Goal: Transaction & Acquisition: Purchase product/service

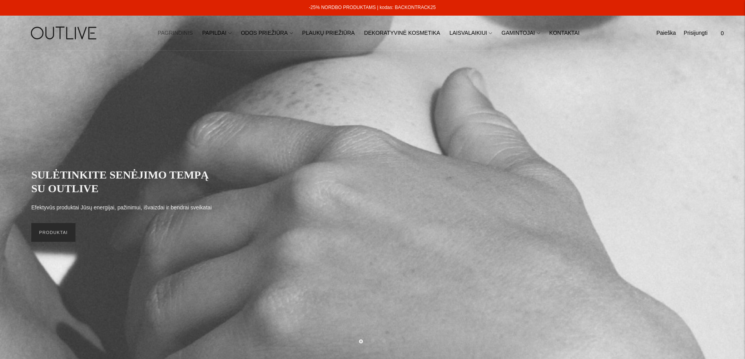
click at [52, 235] on link "PRODUKTAI" at bounding box center [53, 232] width 44 height 19
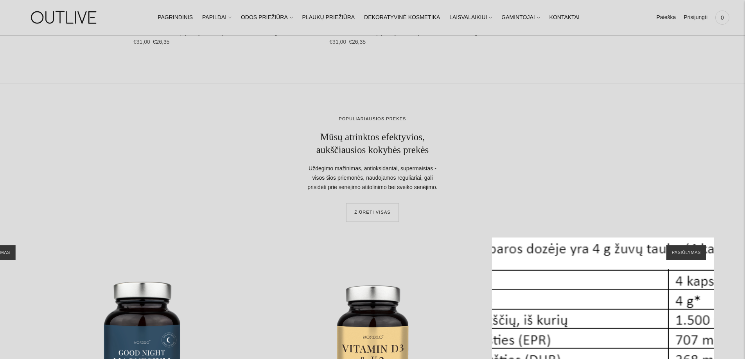
scroll to position [16702, 0]
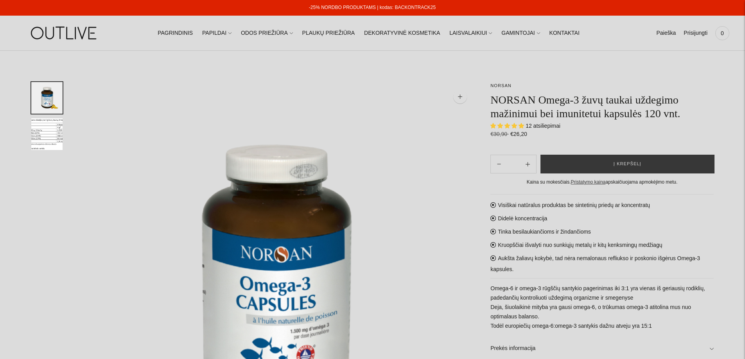
select select "**********"
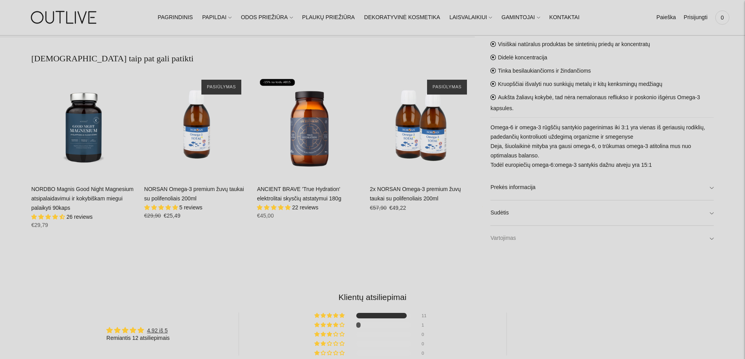
scroll to position [592, 0]
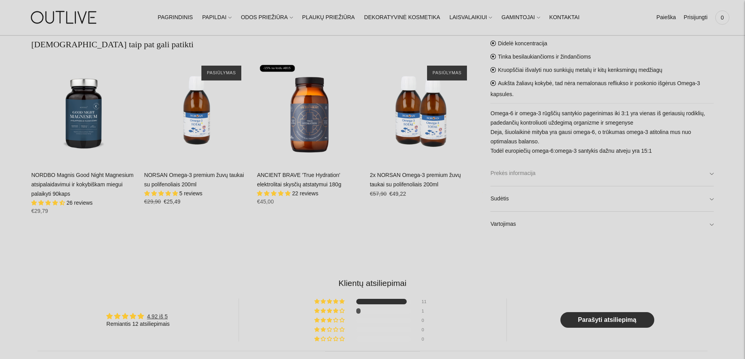
click at [710, 176] on link "Prekės informacija" at bounding box center [602, 173] width 223 height 25
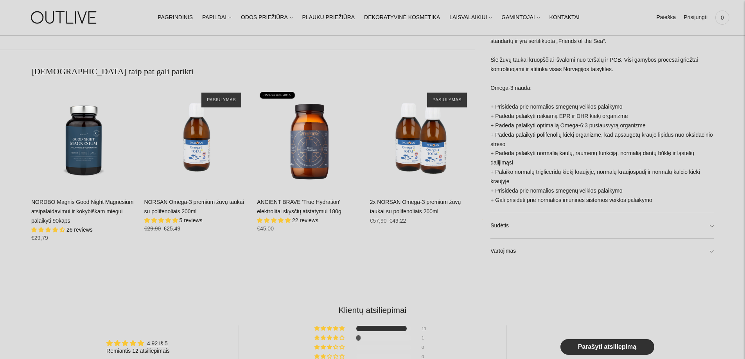
scroll to position [553, 0]
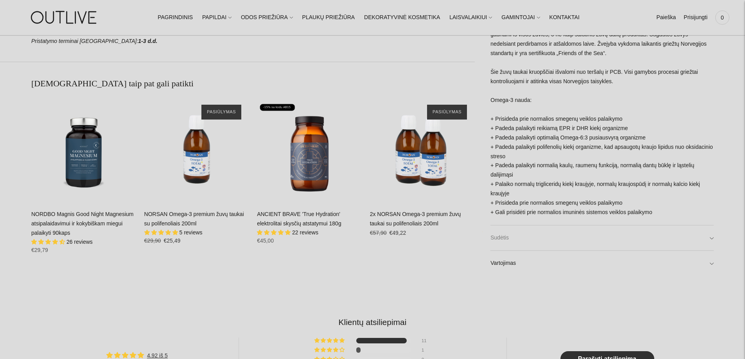
click at [711, 241] on link "Sudėtis" at bounding box center [602, 238] width 223 height 25
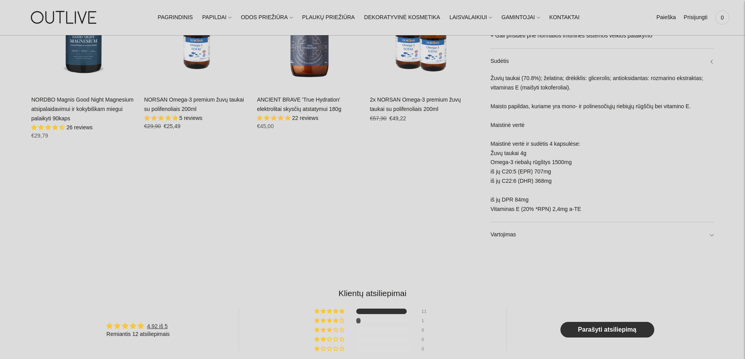
scroll to position [670, 0]
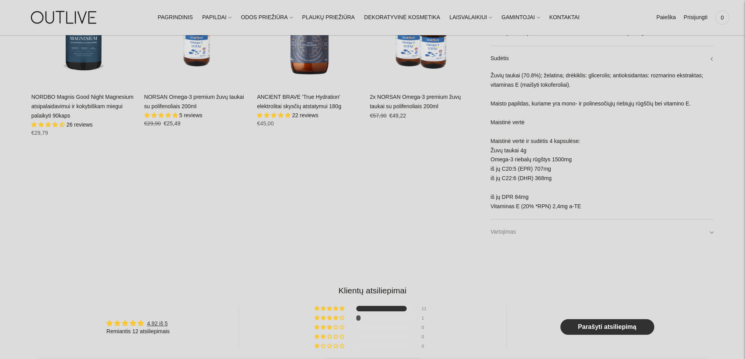
click at [712, 234] on link "Vartojimas" at bounding box center [602, 232] width 223 height 25
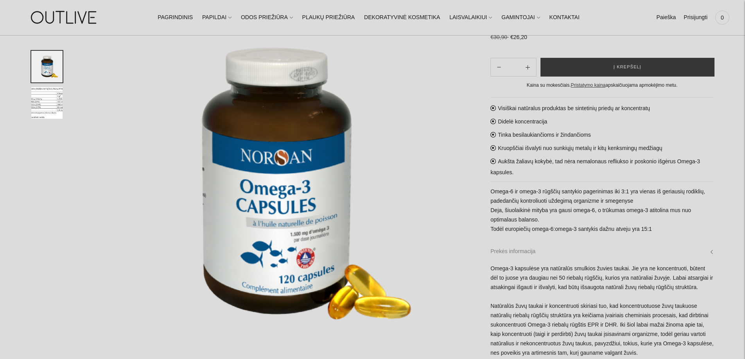
scroll to position [83, 0]
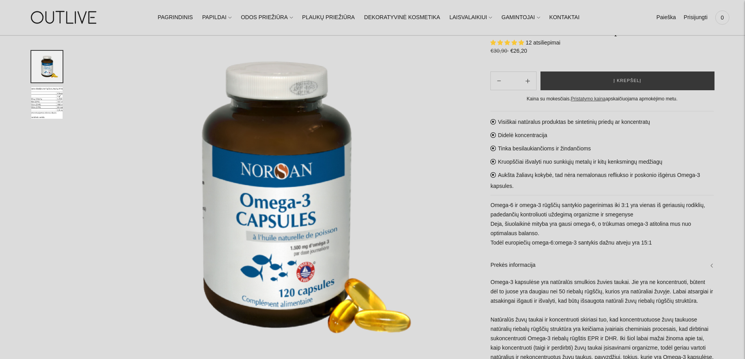
click at [43, 104] on img "Translation missing: en.general.accessibility.image_thumbail" at bounding box center [46, 103] width 31 height 32
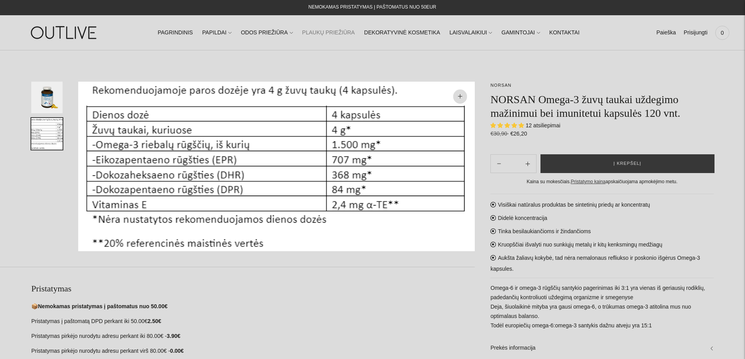
scroll to position [0, 0]
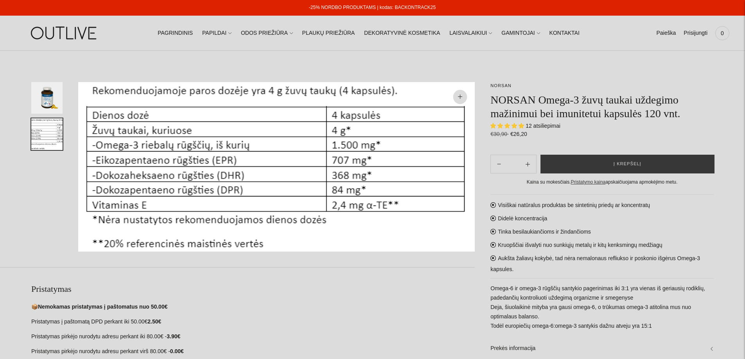
click at [47, 93] on img "Translation missing: en.general.accessibility.image_thumbail" at bounding box center [46, 98] width 31 height 32
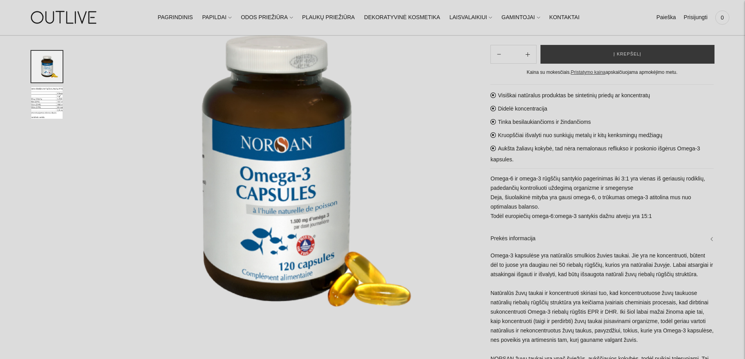
scroll to position [117, 0]
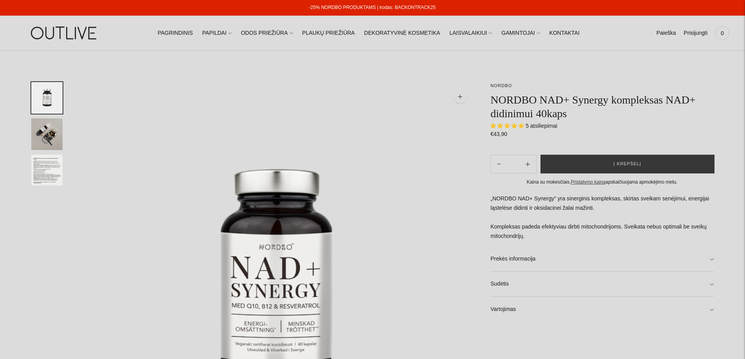
select select "**********"
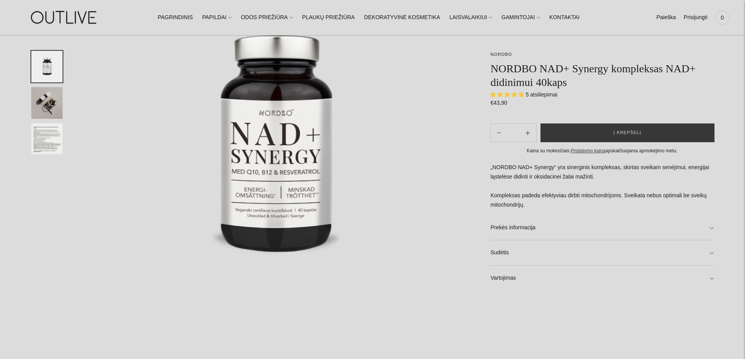
scroll to position [156, 0]
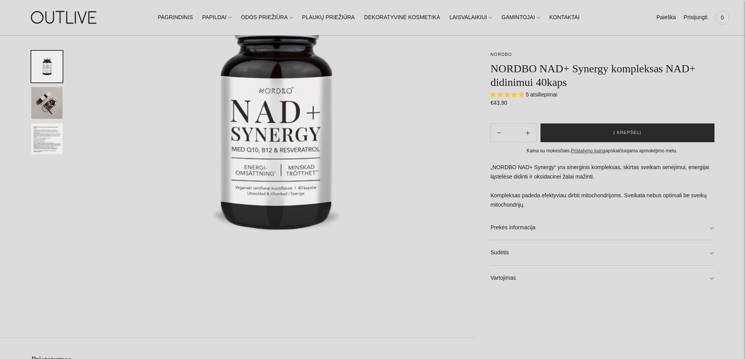
click at [632, 133] on span "Į krepšelį" at bounding box center [628, 133] width 28 height 8
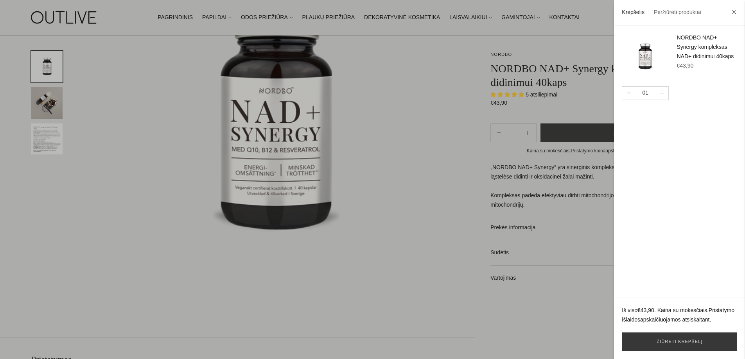
click at [356, 155] on div at bounding box center [372, 179] width 745 height 359
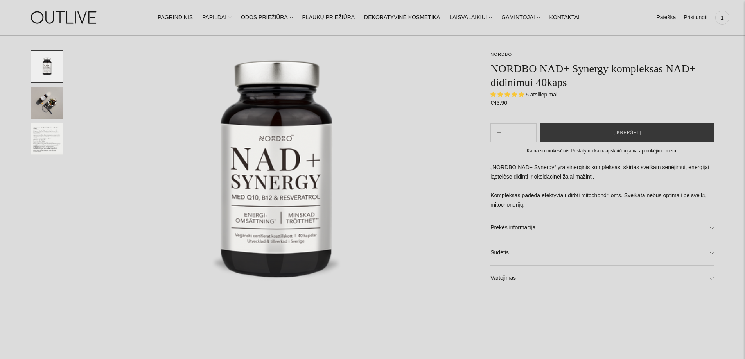
scroll to position [39, 0]
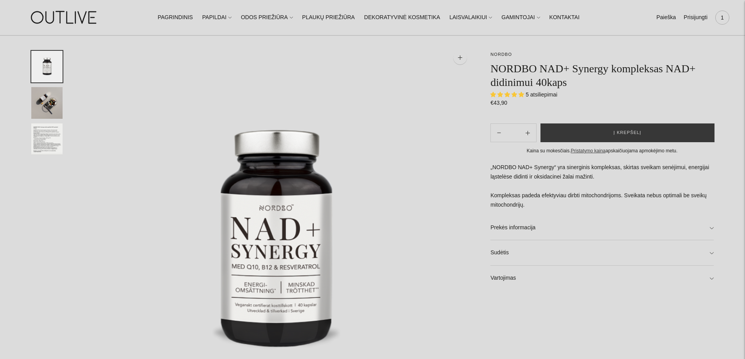
click at [720, 20] on span "1" at bounding box center [722, 17] width 11 height 11
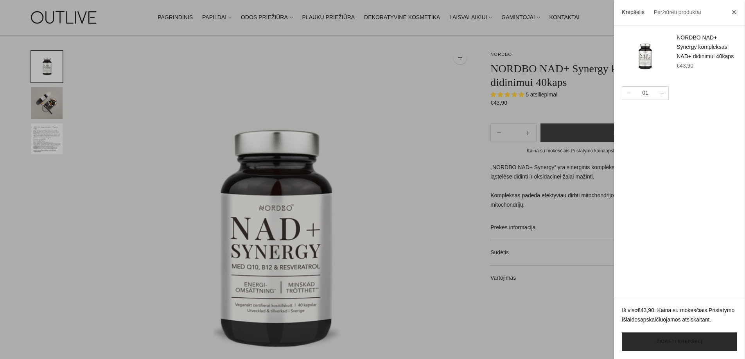
click at [697, 341] on link "Žiūrėti krepšelį" at bounding box center [679, 342] width 115 height 19
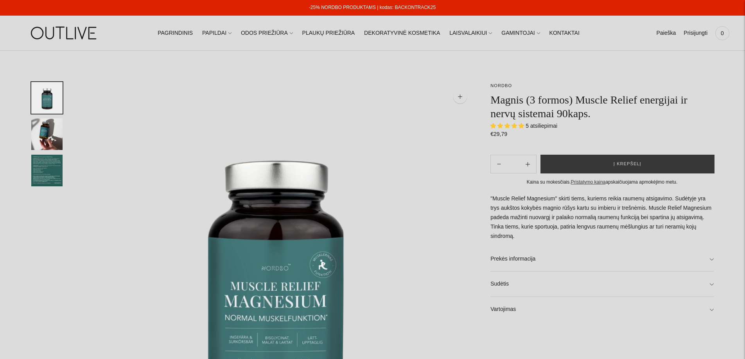
select select "**********"
click at [711, 253] on link "Prekės informacija" at bounding box center [602, 259] width 223 height 25
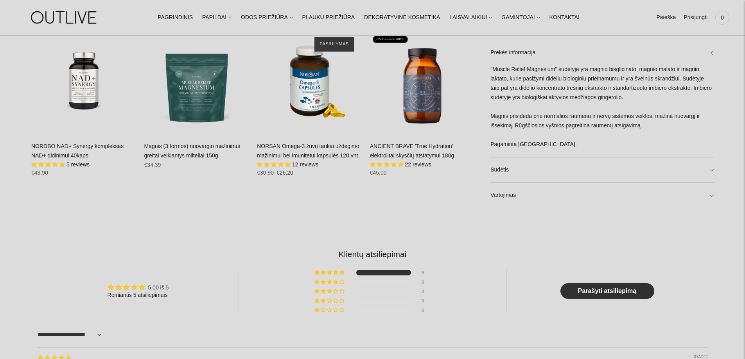
scroll to position [635, 0]
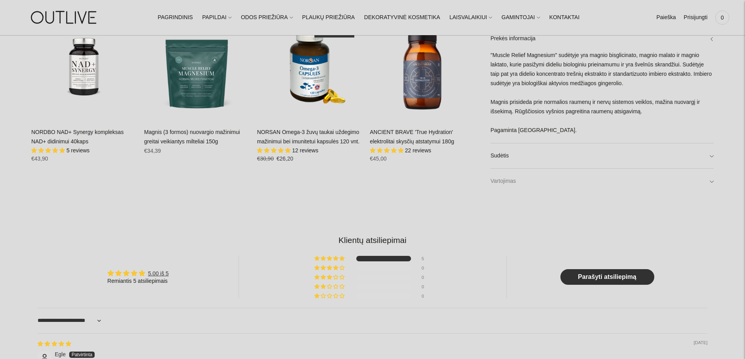
click at [713, 181] on link "Vartojimas" at bounding box center [602, 181] width 223 height 25
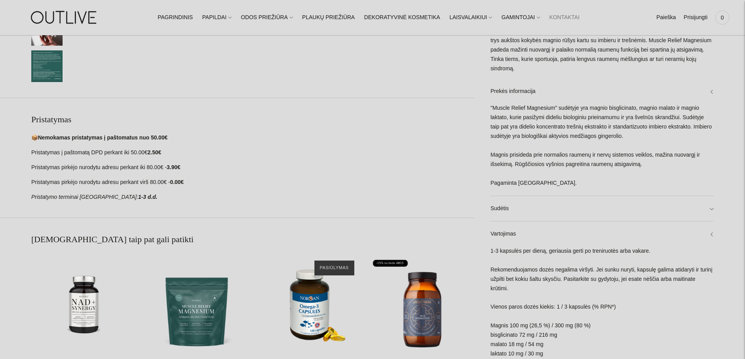
scroll to position [322, 0]
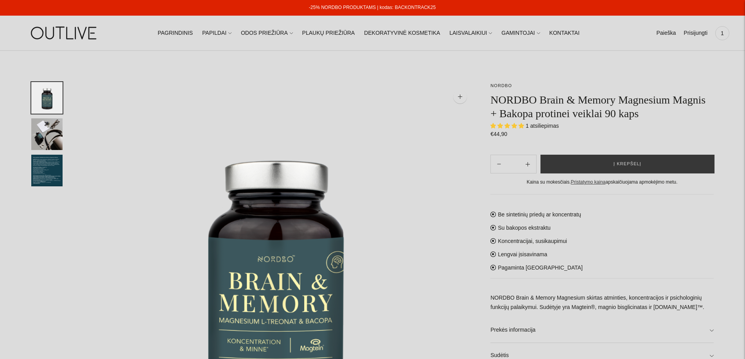
select select "**********"
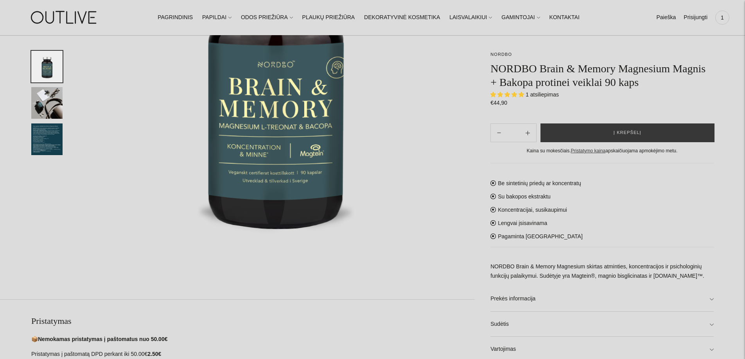
scroll to position [196, 0]
click at [712, 300] on link "Prekės informacija" at bounding box center [602, 299] width 223 height 25
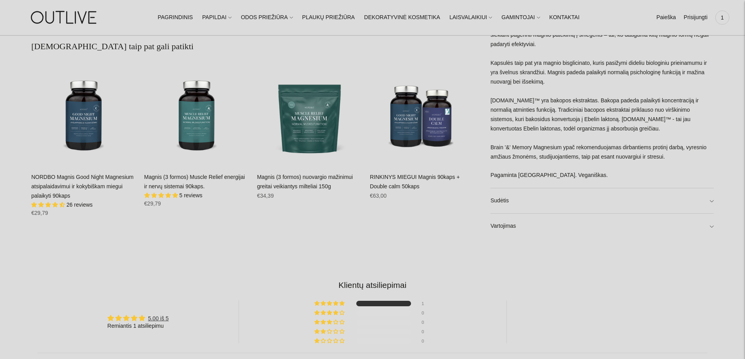
scroll to position [626, 0]
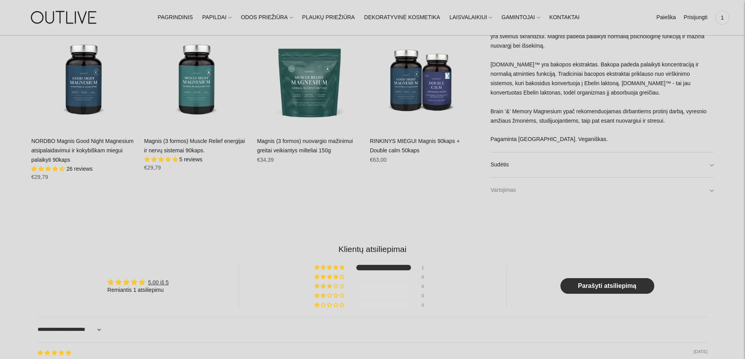
click at [710, 185] on link "Vartojimas" at bounding box center [602, 190] width 223 height 25
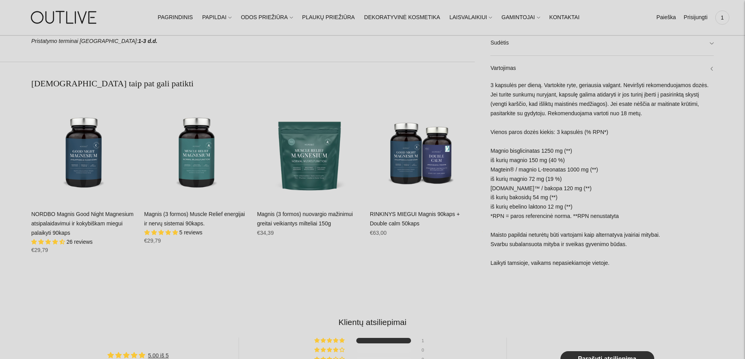
scroll to position [548, 0]
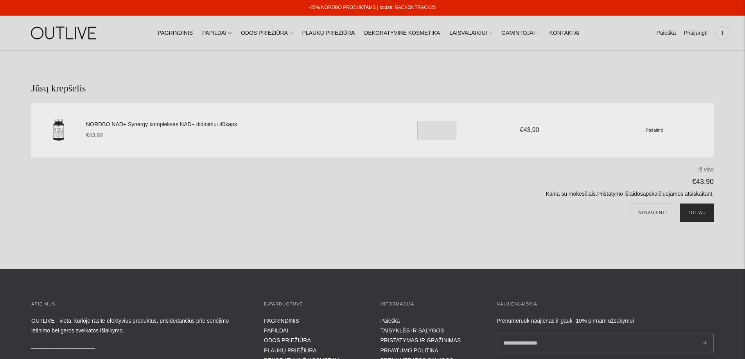
click at [696, 214] on button "Toliau" at bounding box center [697, 213] width 34 height 19
